Goal: Task Accomplishment & Management: Use online tool/utility

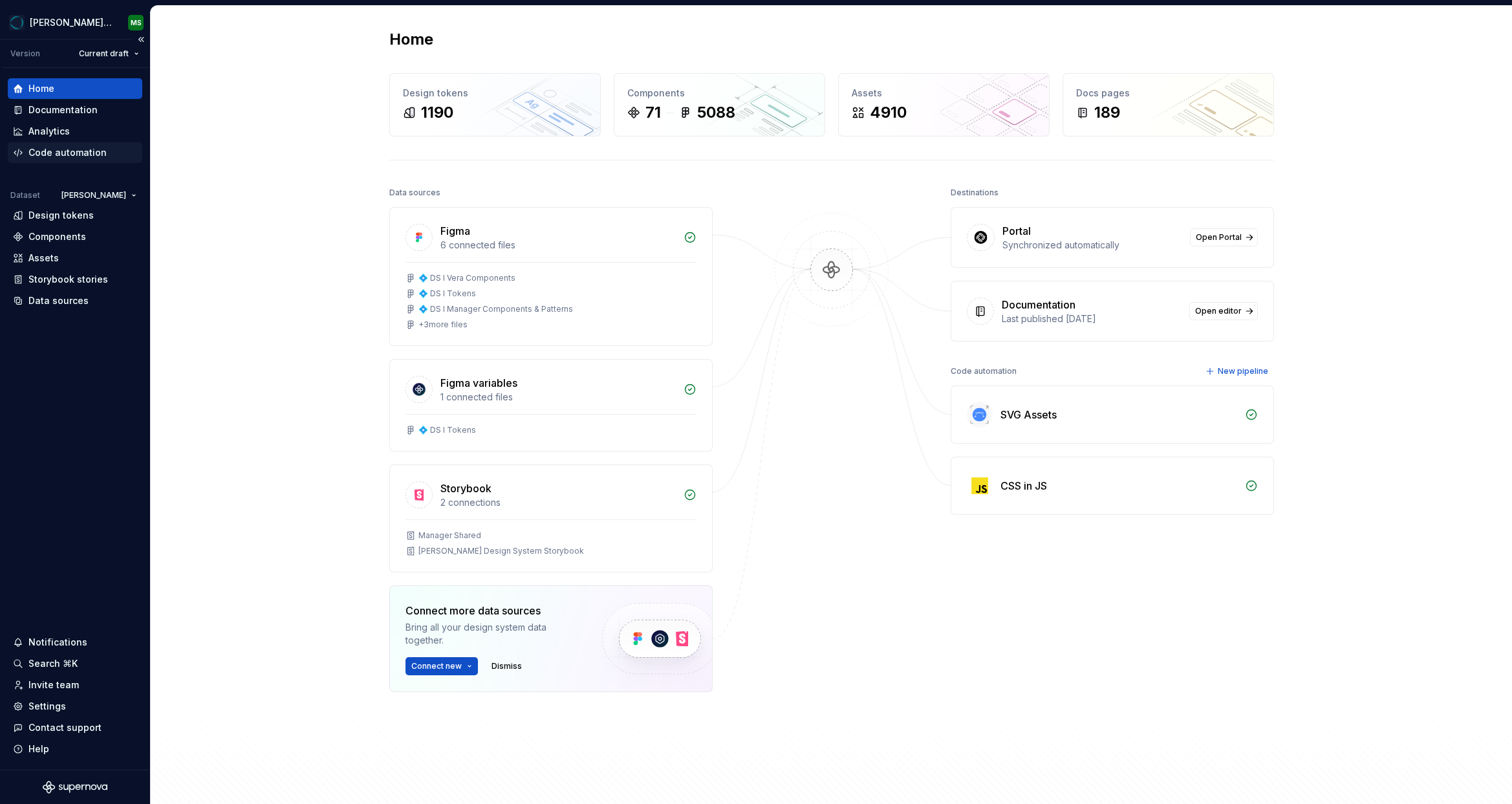
click at [68, 145] on div "Code automation" at bounding box center [74, 153] width 134 height 21
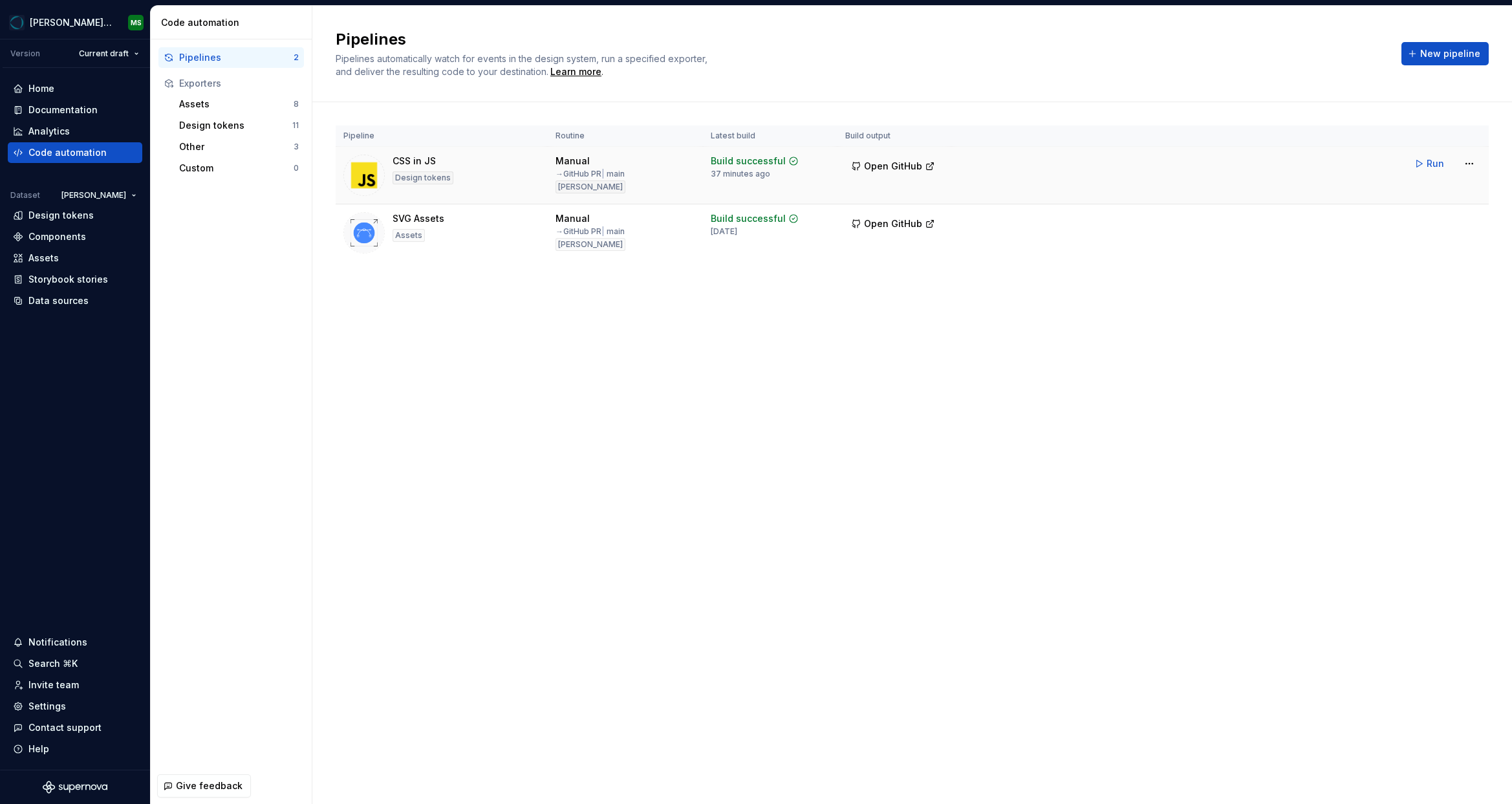
click at [507, 169] on div "CSS in JS Design tokens" at bounding box center [442, 175] width 197 height 42
click at [1475, 163] on html "[PERSON_NAME] Design System MS Version Current draft Home Documentation Analyti…" at bounding box center [756, 402] width 1512 height 804
click at [1287, 185] on html "[PERSON_NAME] Design System MS Version Current draft Home Documentation Analyti…" at bounding box center [756, 402] width 1512 height 804
click at [1469, 163] on html "[PERSON_NAME] Design System MS Version Current draft Home Documentation Analyti…" at bounding box center [756, 402] width 1512 height 804
click at [1439, 193] on div "Edit pipeline" at bounding box center [1453, 192] width 111 height 13
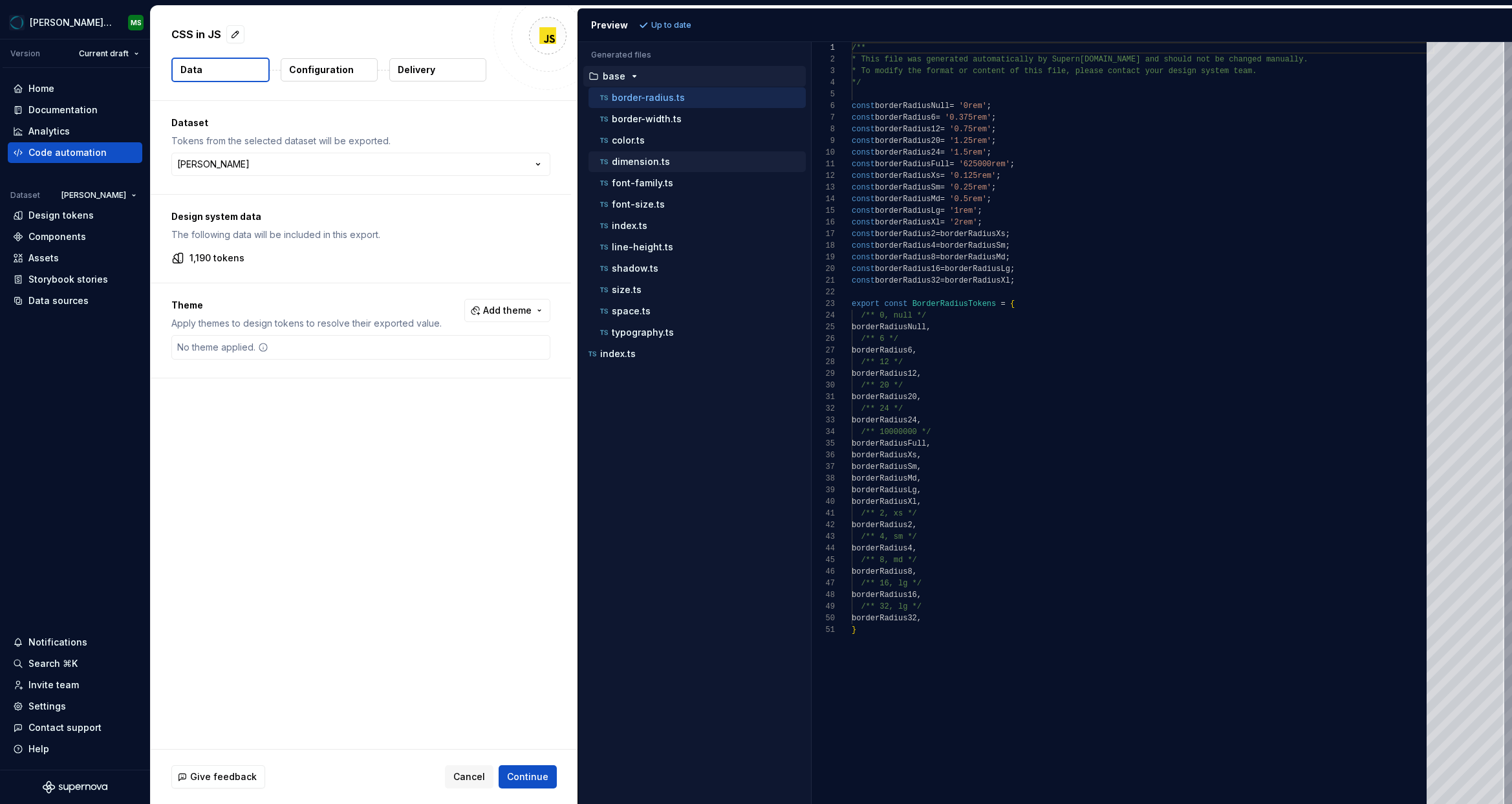
click at [646, 168] on div "dimension.ts" at bounding box center [697, 161] width 218 height 21
click at [640, 163] on p "dimension.ts" at bounding box center [641, 162] width 58 height 10
type textarea "**********"
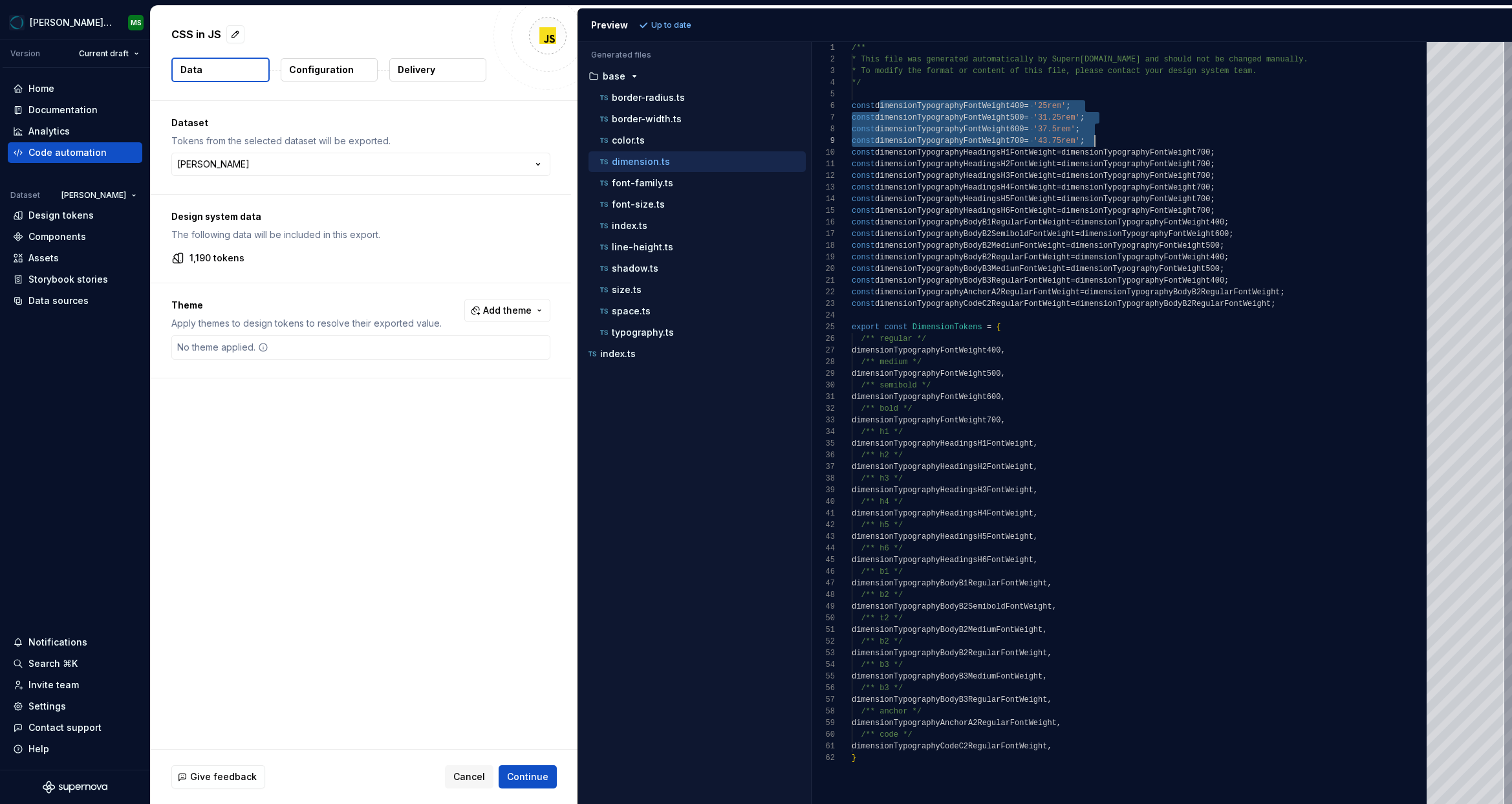
scroll to position [58, 244]
drag, startPoint x: 880, startPoint y: 106, endPoint x: 1135, endPoint y: 138, distance: 257.0
click at [1135, 138] on div "/** * This file was generated automatically by Supern [DOMAIN_NAME] and should …" at bounding box center [1143, 423] width 583 height 762
click at [1119, 132] on div "/** * This file was generated automatically by Supern [DOMAIN_NAME] and should …" at bounding box center [1143, 423] width 583 height 762
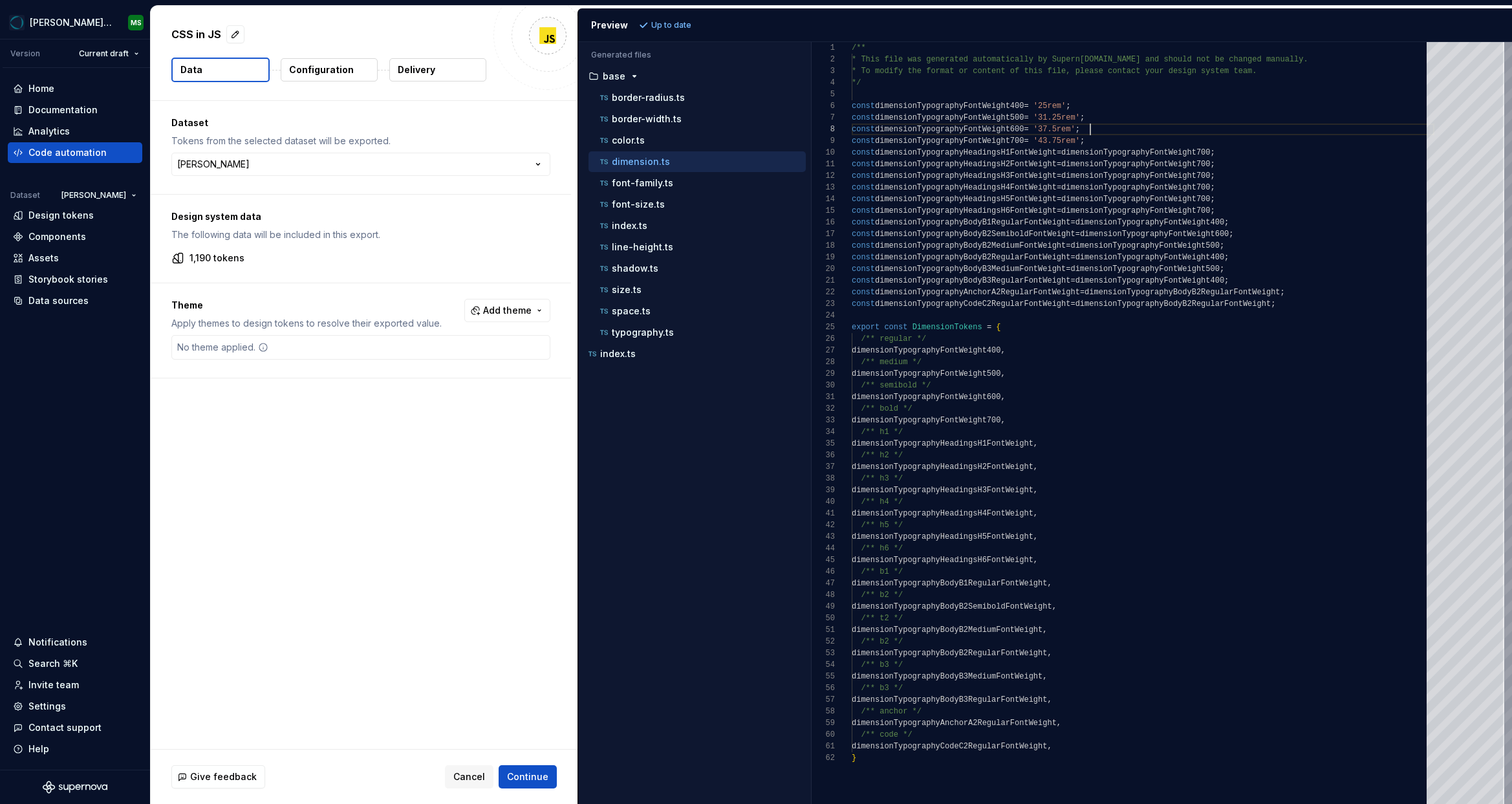
click at [314, 75] on p "Configuration" at bounding box center [322, 70] width 65 height 13
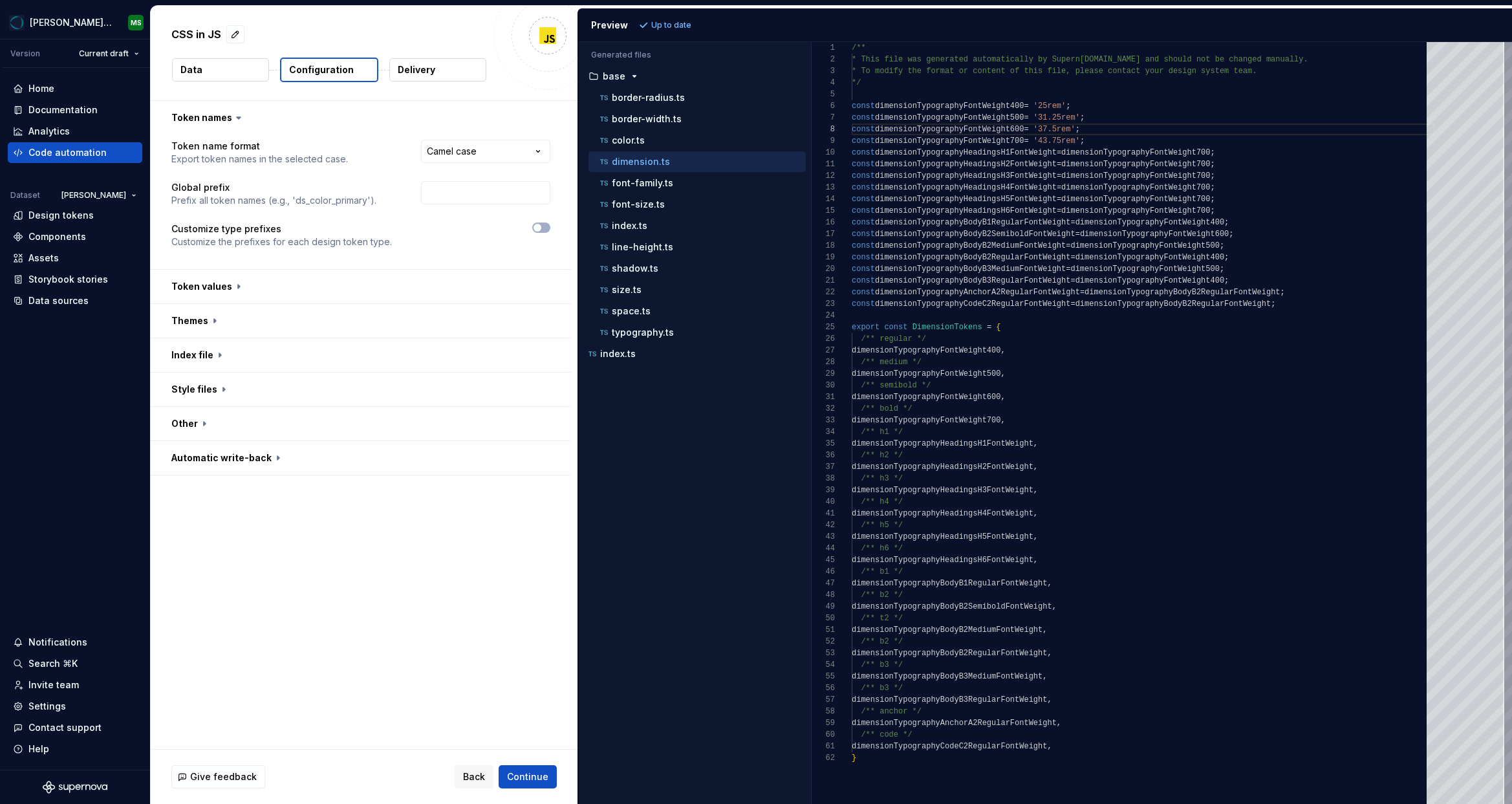
click at [356, 71] on button "Configuration" at bounding box center [329, 69] width 98 height 24
click at [416, 69] on p "Delivery" at bounding box center [416, 70] width 38 height 13
